Goal: Obtain resource: Obtain resource

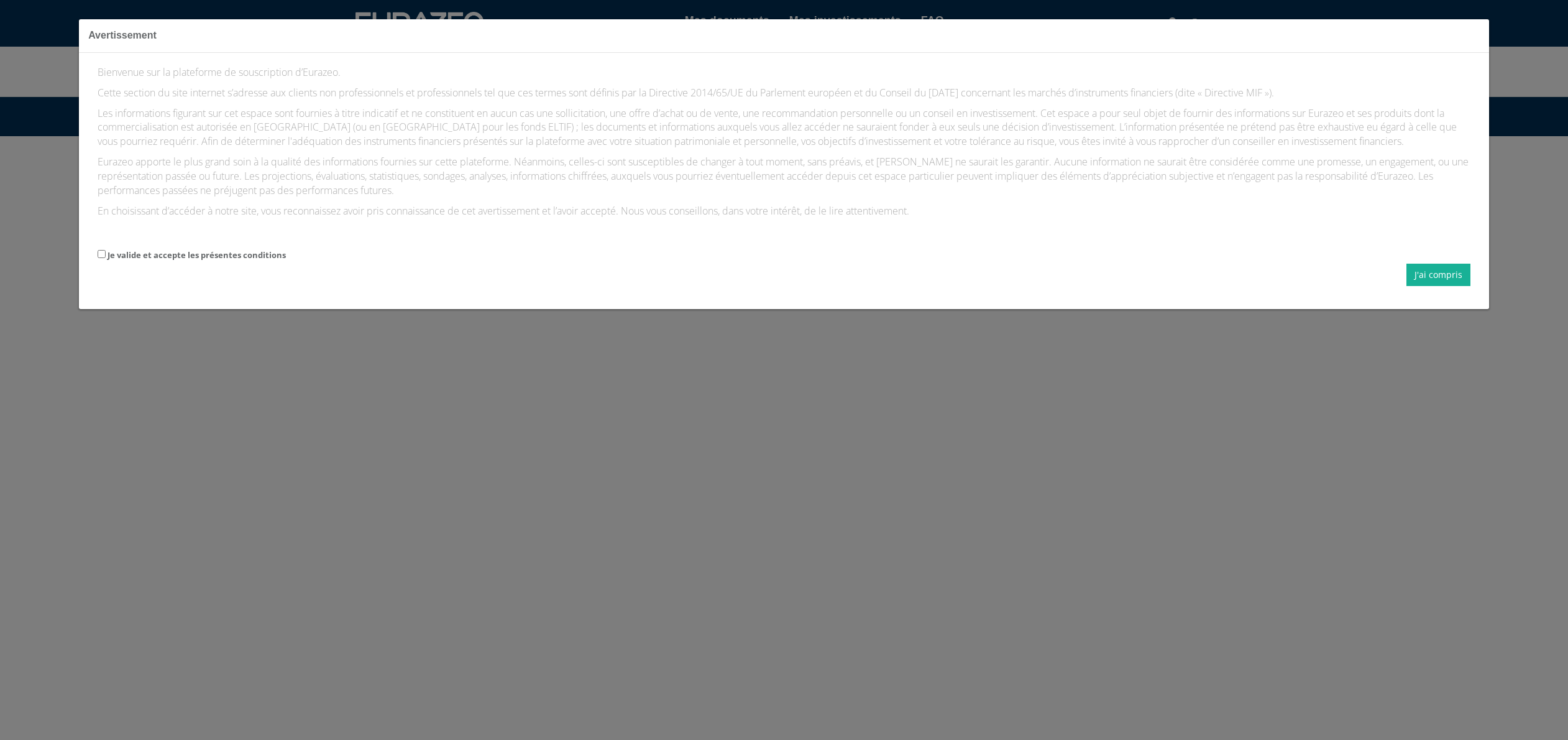
click at [242, 256] on label "Je valide et accepte les présentes conditions" at bounding box center [197, 255] width 178 height 12
click at [105, 256] on input "Je valide et accepte les présentes conditions" at bounding box center [102, 254] width 8 height 8
checkbox input "true"
click at [1435, 279] on button "J'ai compris" at bounding box center [1438, 275] width 64 height 23
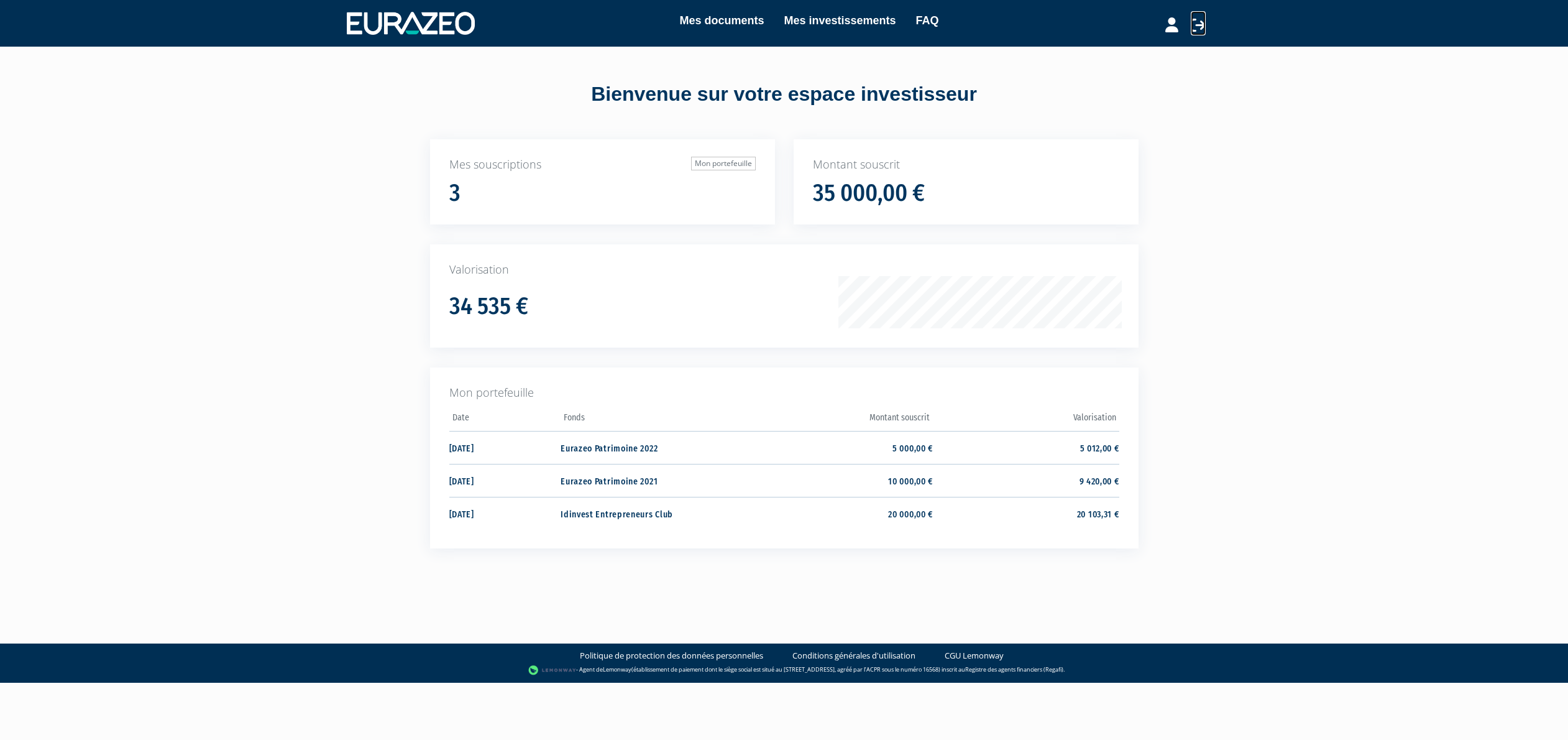
click at [1194, 22] on icon at bounding box center [1198, 25] width 15 height 15
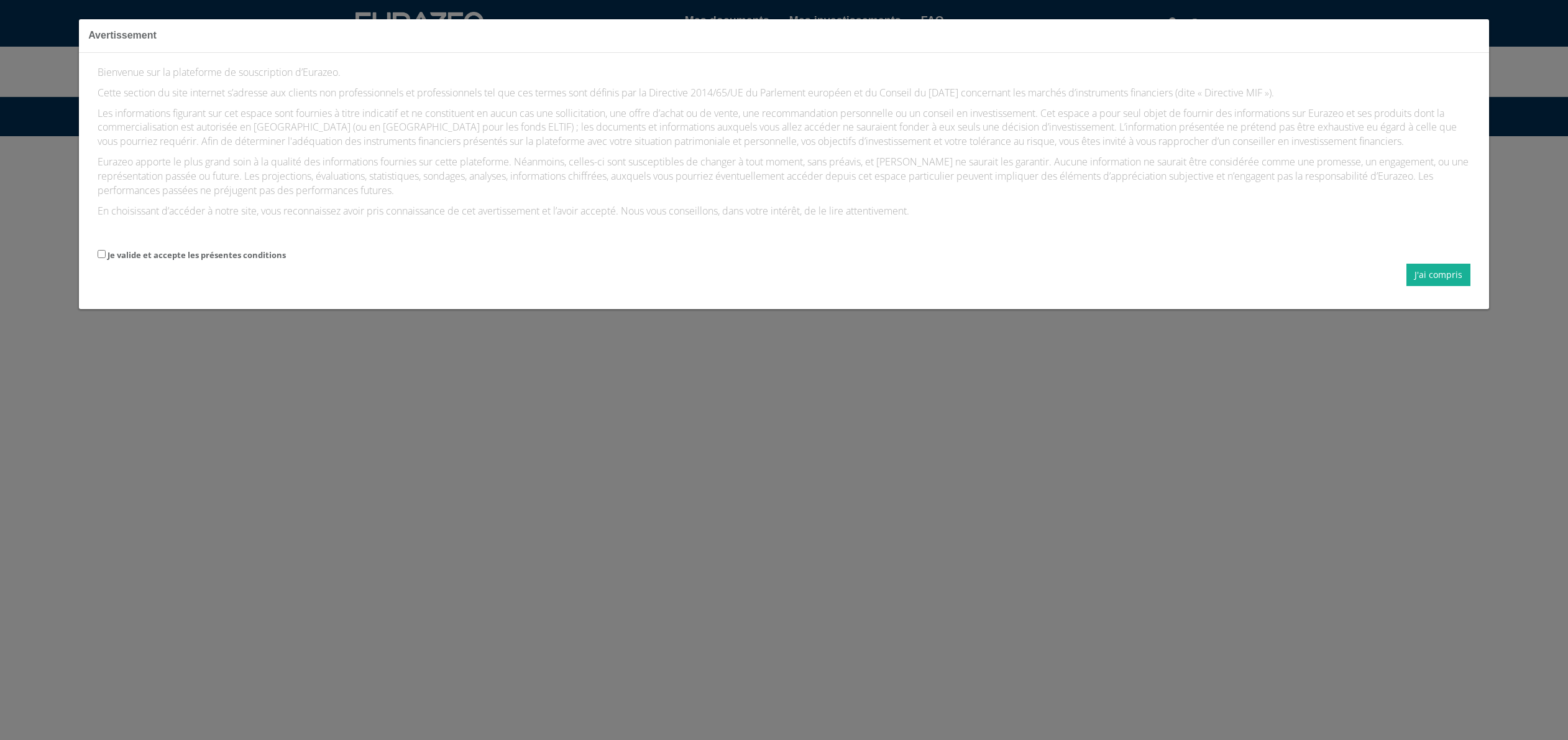
click at [182, 257] on label "Je valide et accepte les présentes conditions" at bounding box center [197, 255] width 178 height 12
click at [105, 257] on input "Je valide et accepte les présentes conditions" at bounding box center [102, 254] width 8 height 8
checkbox input "true"
click at [1431, 276] on button "J'ai compris" at bounding box center [1438, 275] width 64 height 23
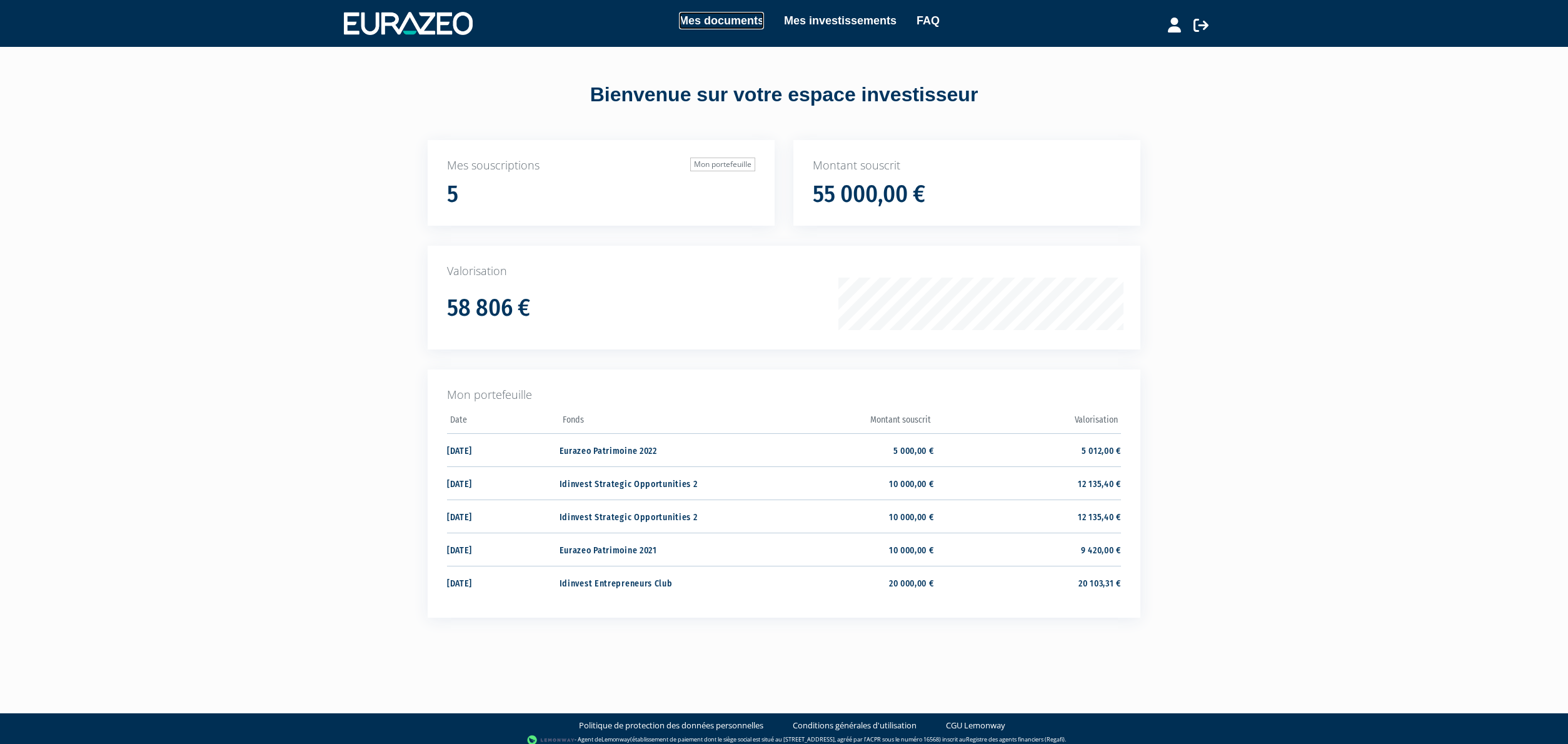
click at [732, 23] on link "Mes documents" at bounding box center [721, 20] width 85 height 17
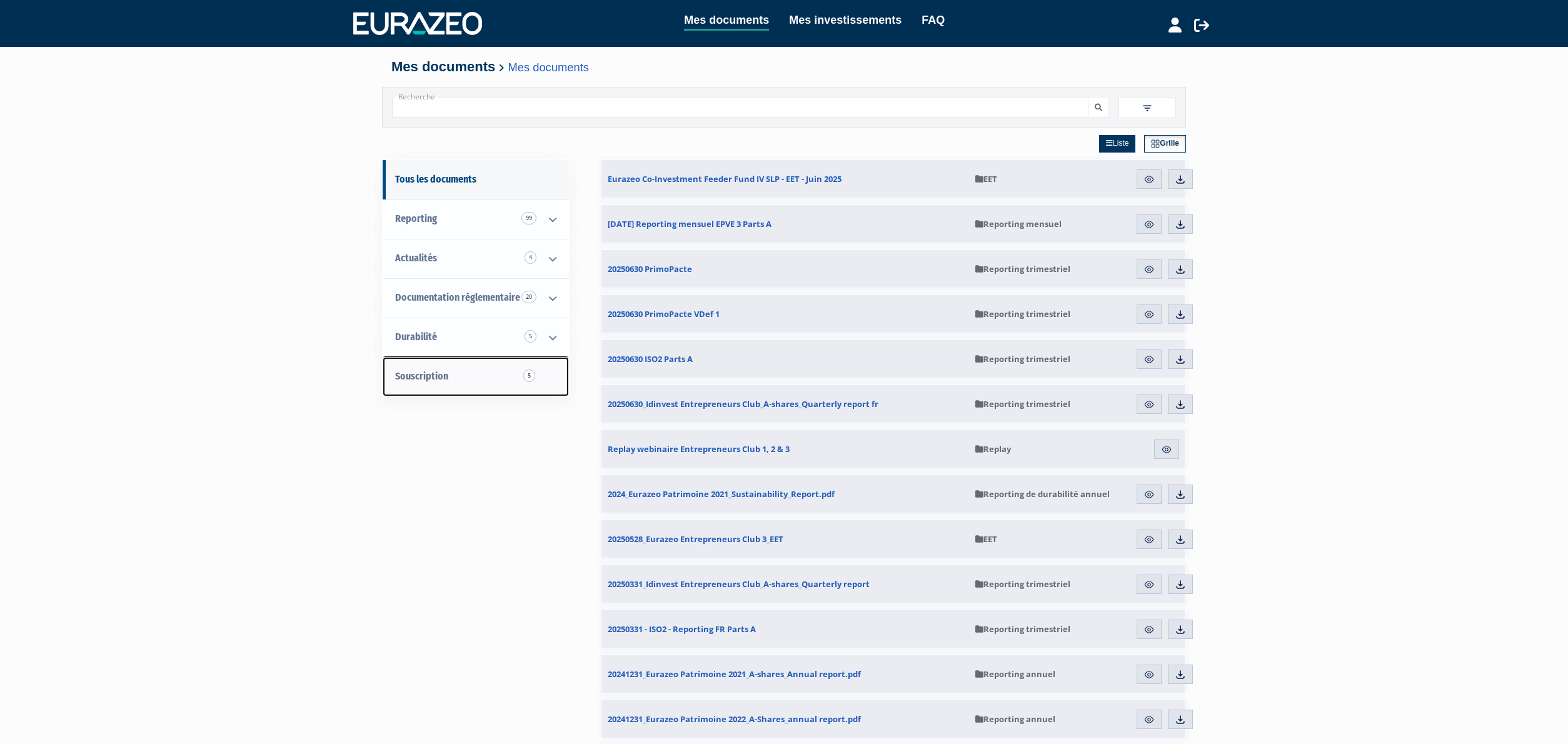
click at [453, 380] on link "Souscription 5" at bounding box center [476, 377] width 186 height 39
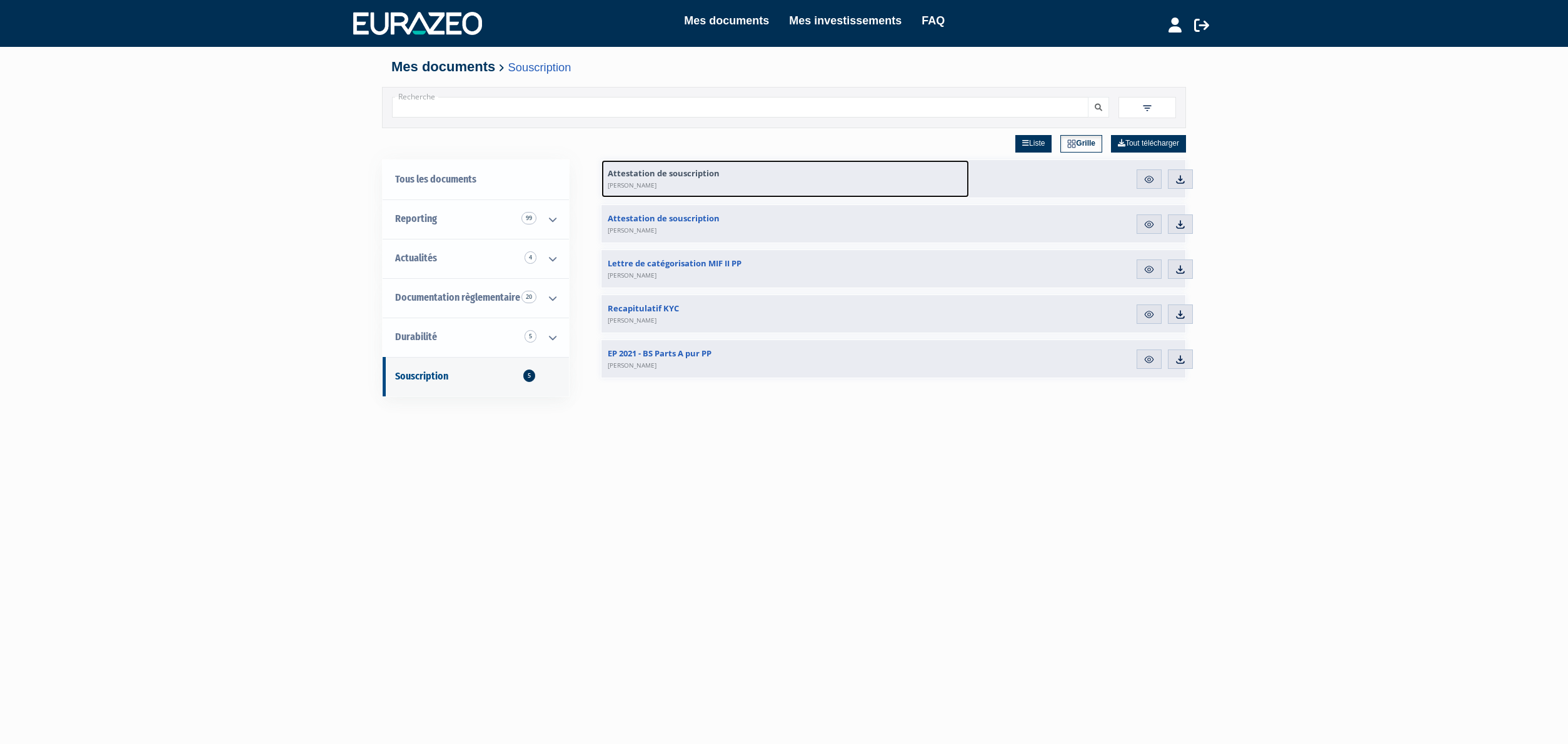
click at [655, 169] on span "Attestation de souscription [PERSON_NAME]" at bounding box center [664, 179] width 112 height 23
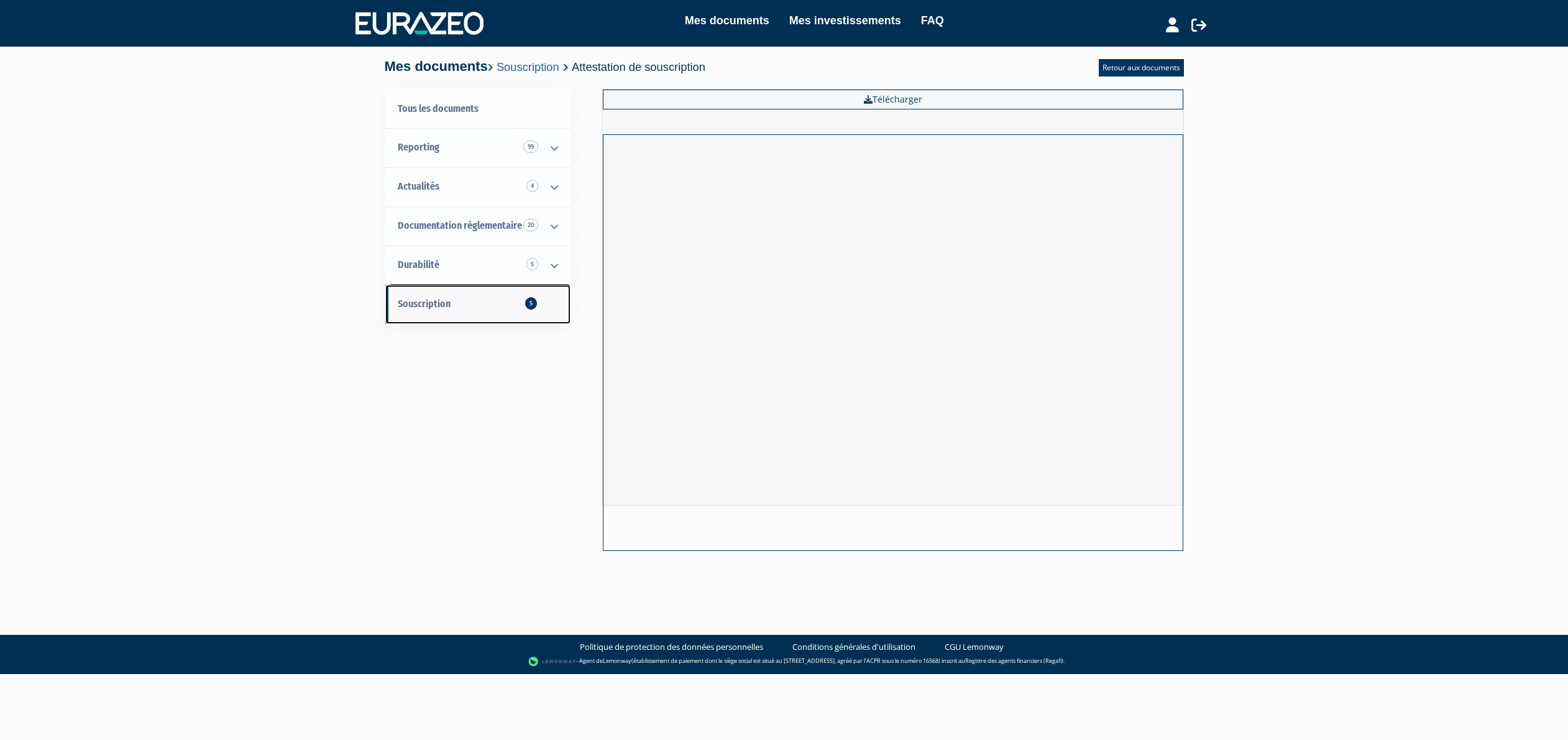
click at [438, 301] on span "Souscription 5" at bounding box center [424, 304] width 53 height 12
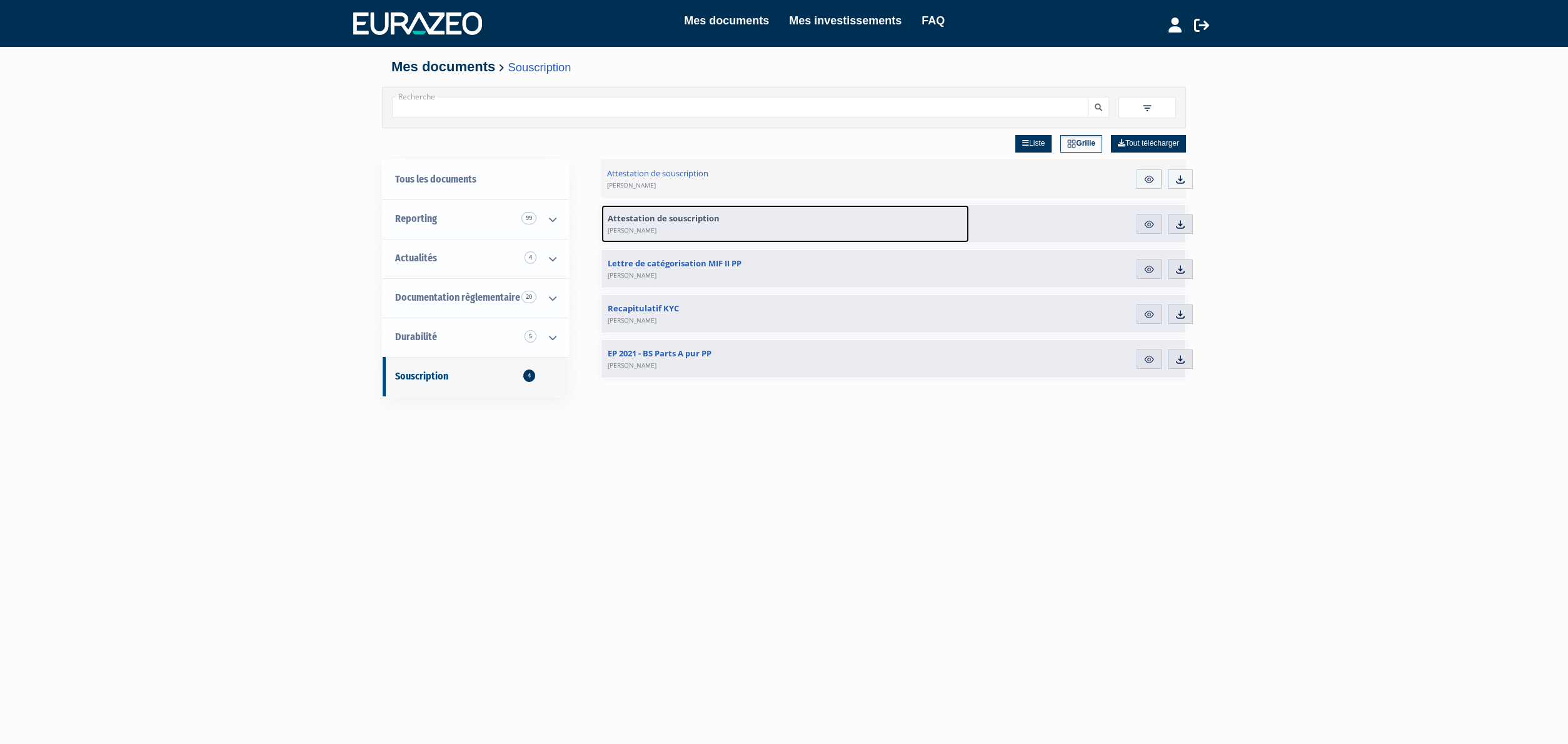
click at [660, 223] on span "Attestation de souscription [PERSON_NAME]" at bounding box center [664, 224] width 112 height 23
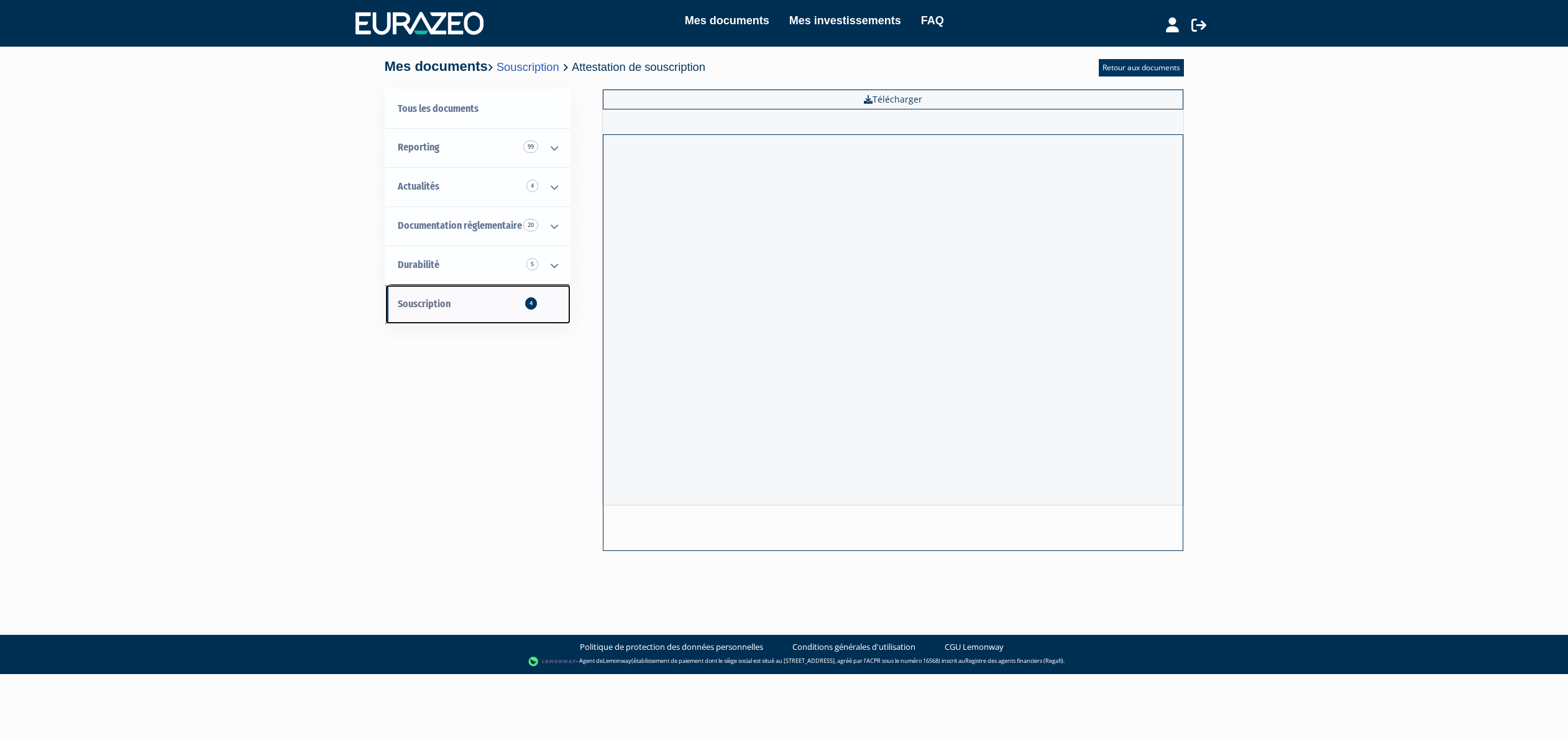
click at [415, 301] on span "Souscription 4" at bounding box center [424, 304] width 53 height 12
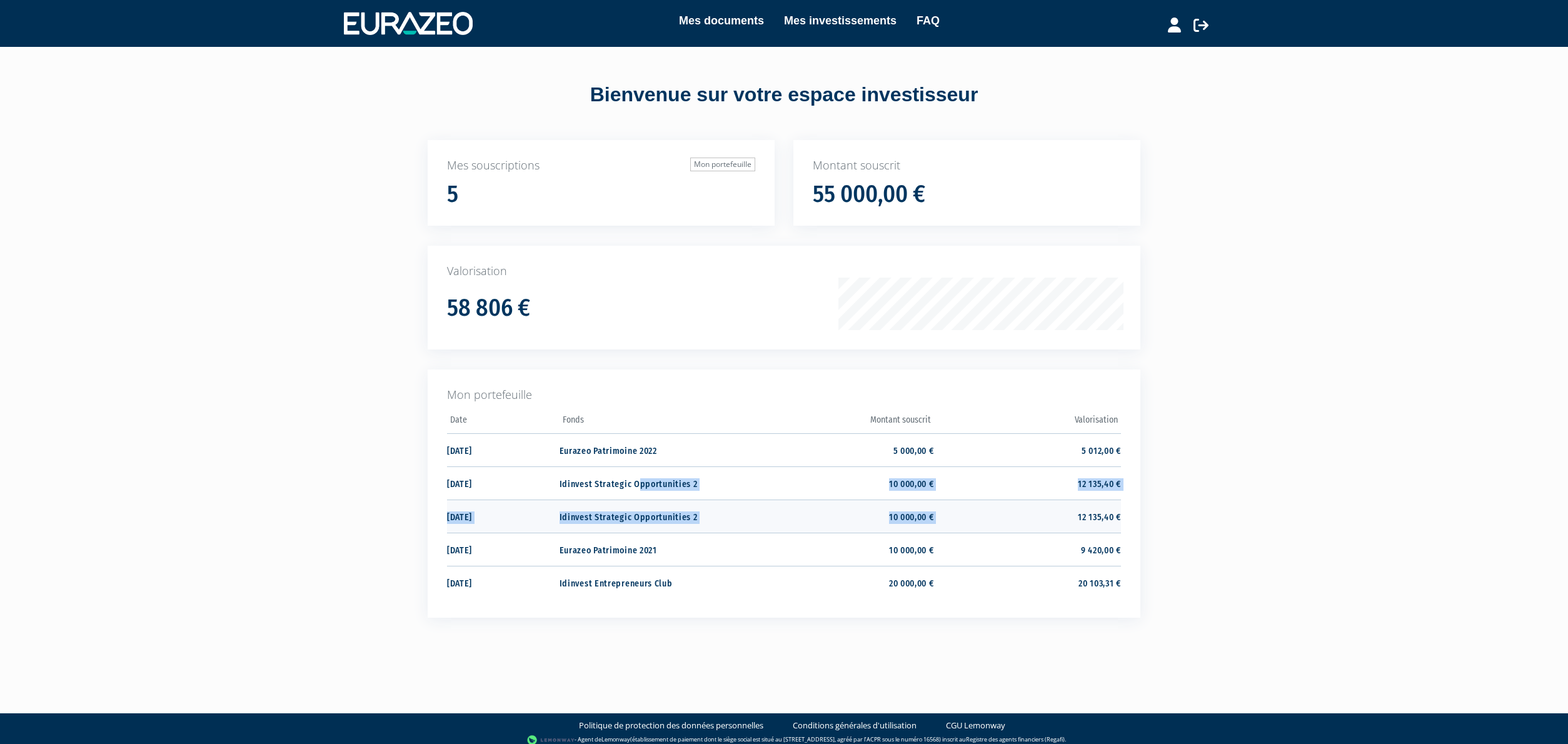
drag, startPoint x: 640, startPoint y: 474, endPoint x: 963, endPoint y: 511, distance: 325.1
click at [963, 511] on tbody "Date Fonds Montant souscrit Valorisation 22/11/2022 Eurazeo Patrimoine 2022" at bounding box center [784, 505] width 674 height 188
click at [527, 517] on td "31/03/2021" at bounding box center [503, 516] width 113 height 33
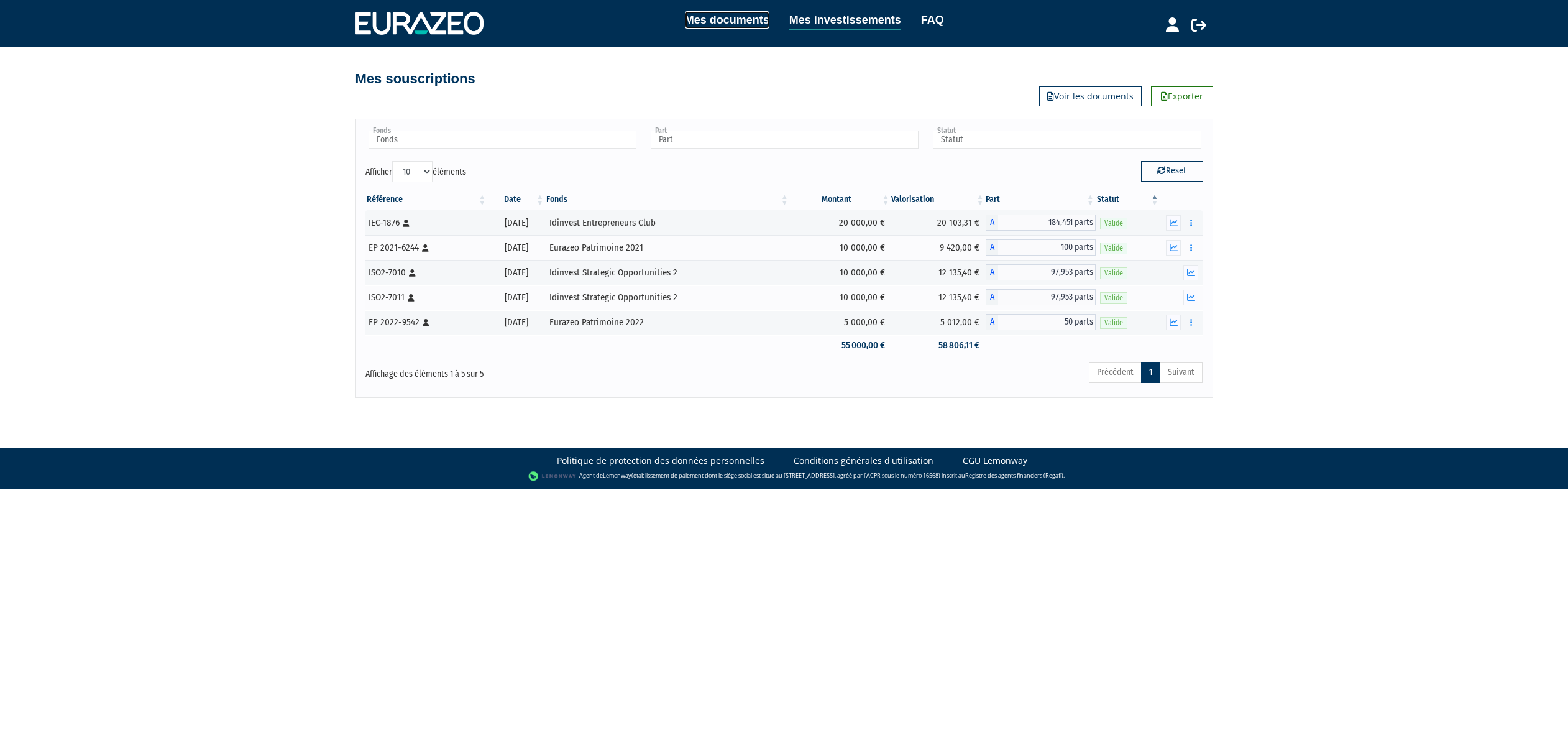
click at [699, 15] on link "Mes documents" at bounding box center [727, 20] width 84 height 17
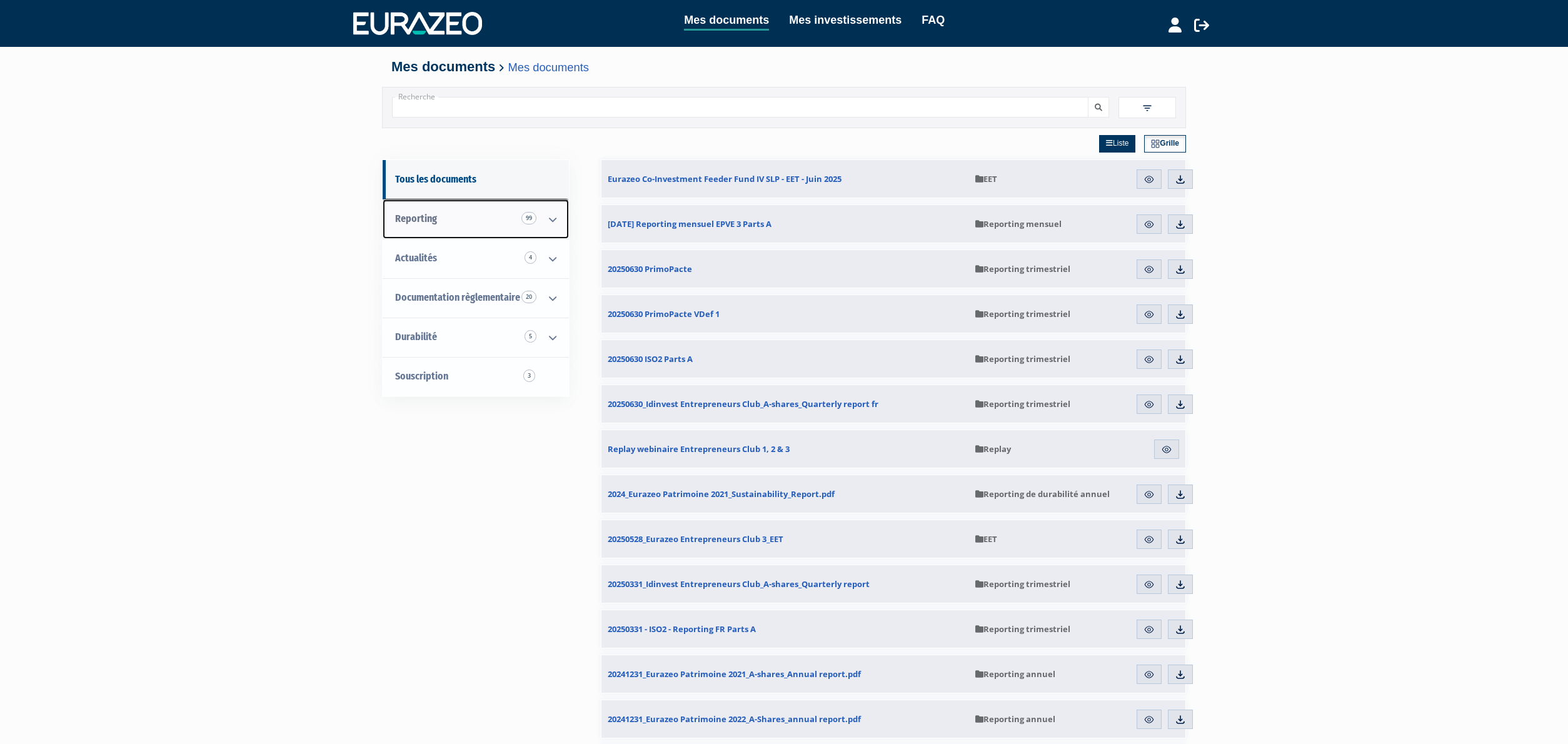
click at [460, 224] on link "Reporting 99" at bounding box center [476, 219] width 186 height 39
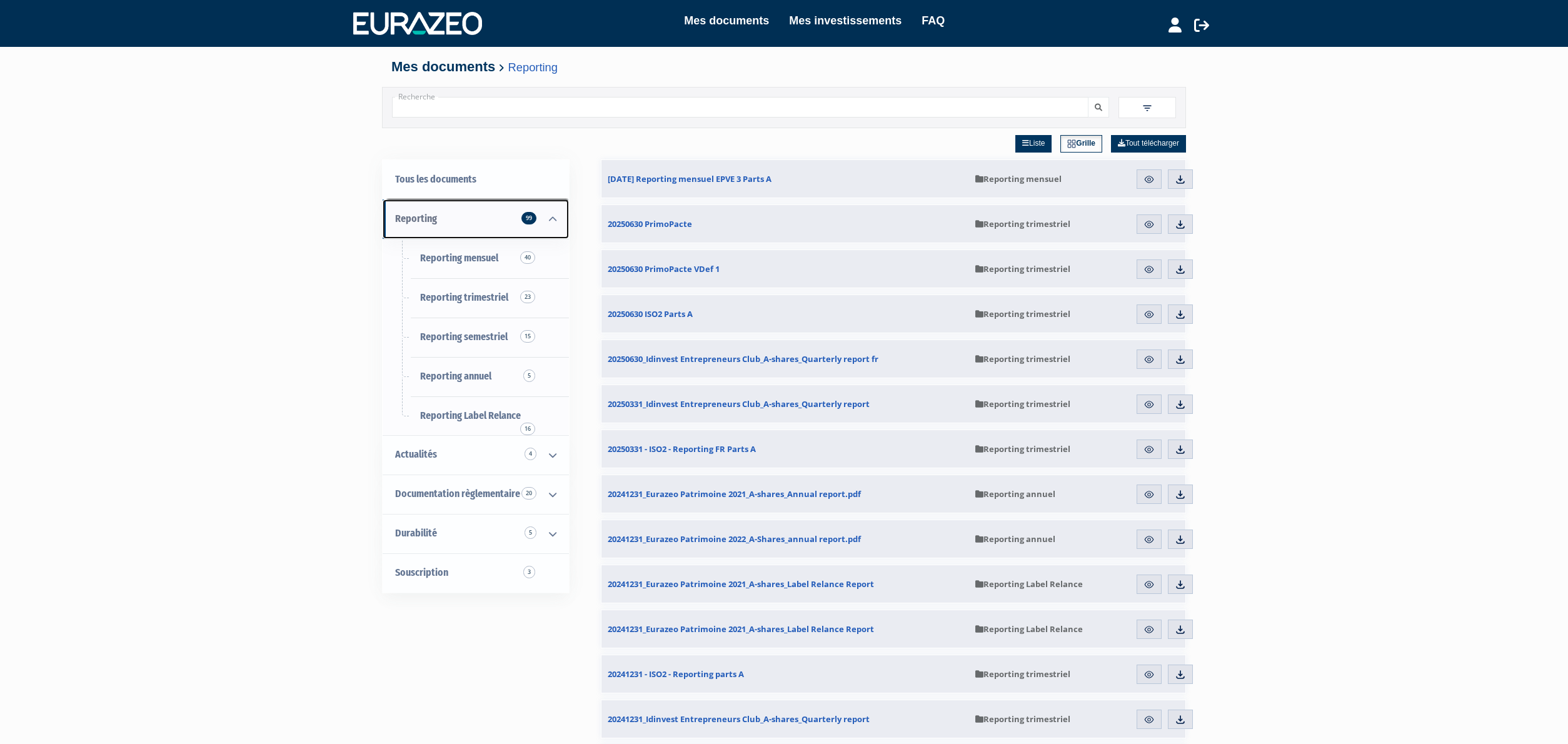
click at [467, 216] on link "Reporting 99" at bounding box center [476, 219] width 186 height 39
click at [557, 227] on icon at bounding box center [552, 219] width 33 height 39
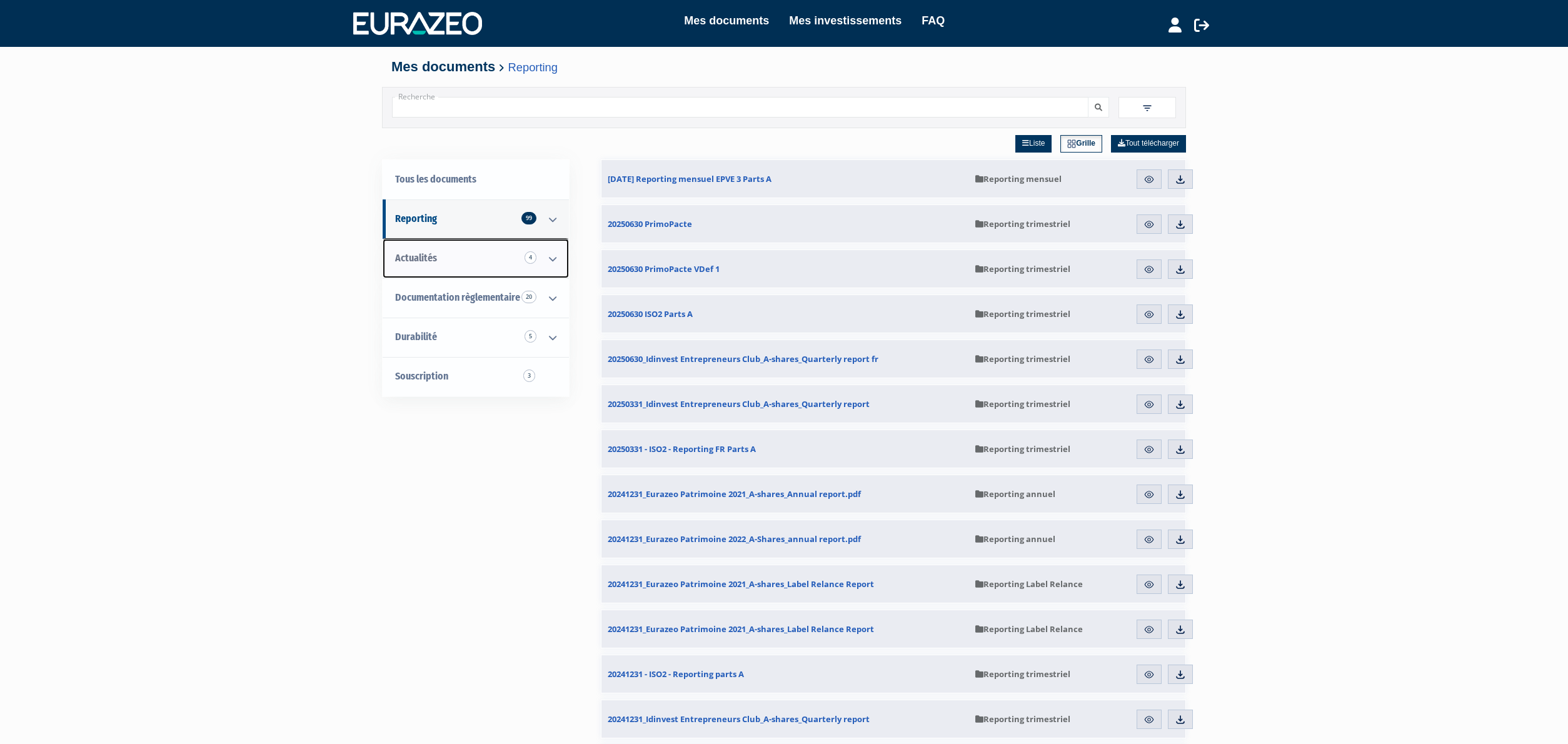
click at [474, 249] on link "Actualités 4" at bounding box center [476, 258] width 186 height 39
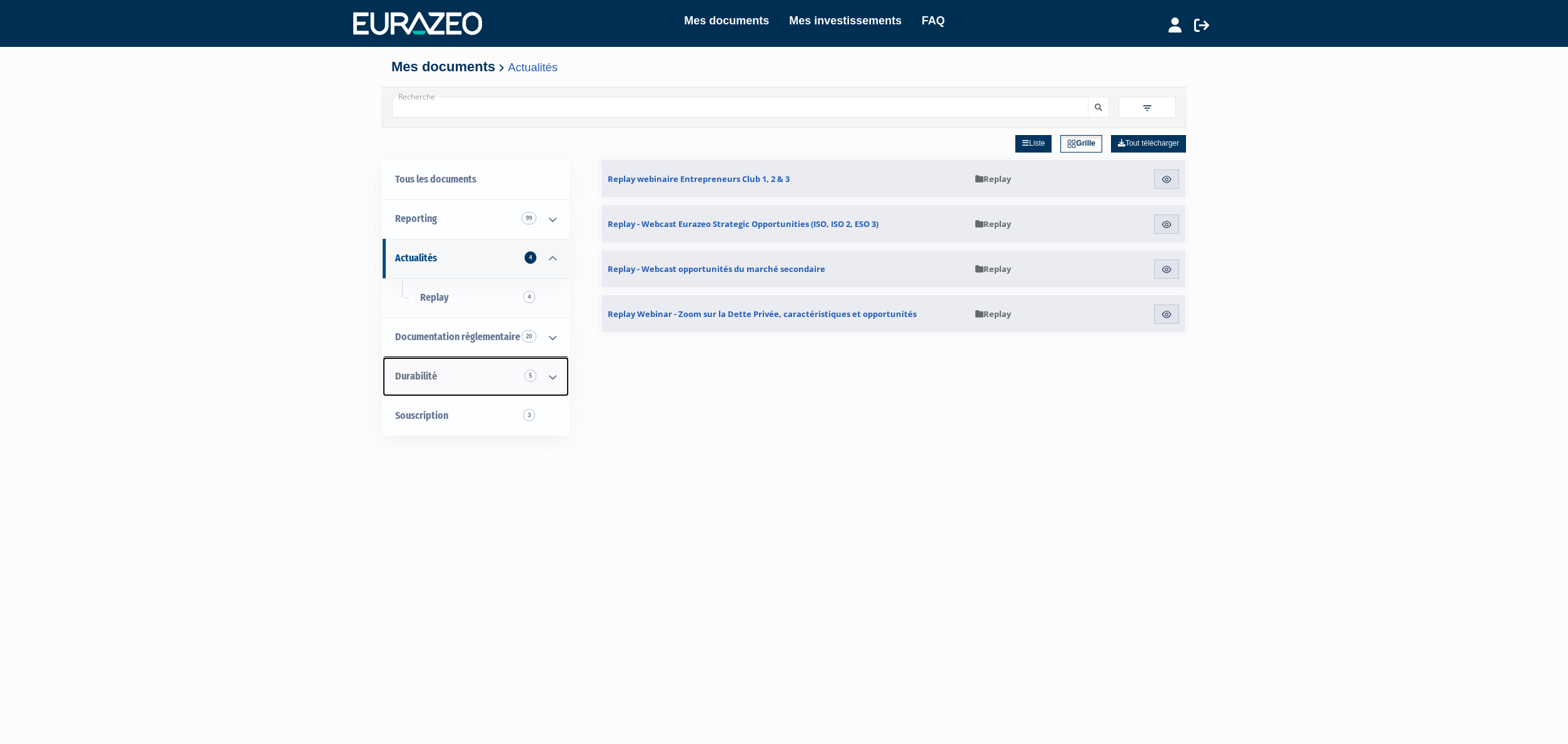
click at [483, 373] on link "Durabilité 5" at bounding box center [476, 377] width 186 height 39
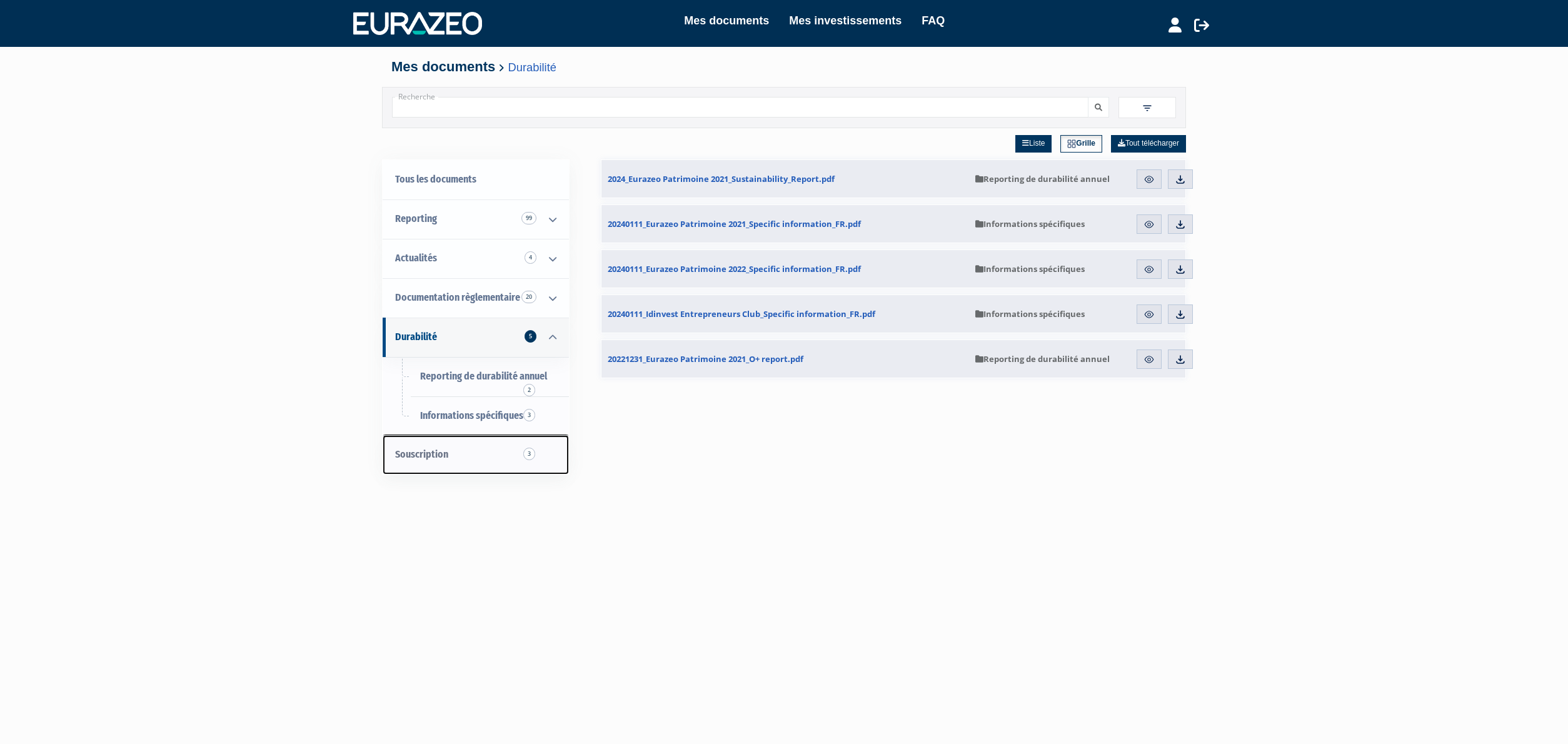
click at [455, 450] on link "Souscription 3" at bounding box center [476, 455] width 186 height 39
